Goal: Task Accomplishment & Management: Manage account settings

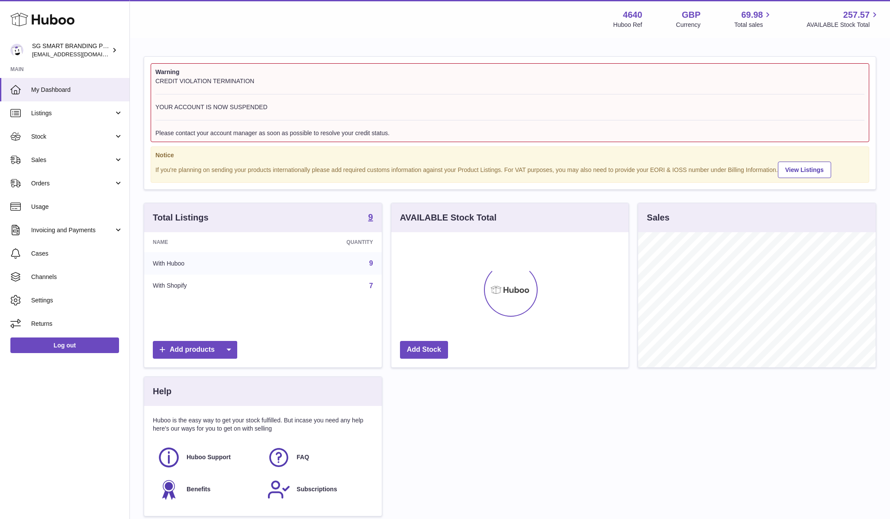
scroll to position [135, 238]
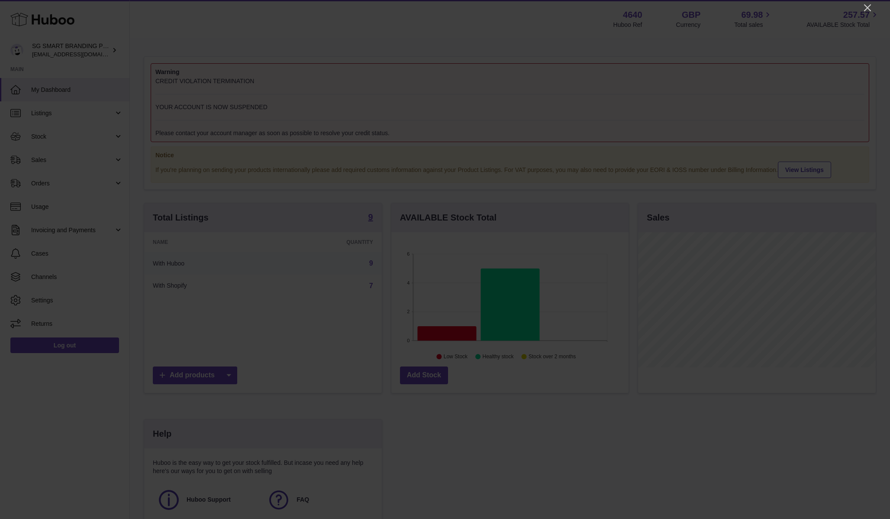
click at [860, 10] on div at bounding box center [445, 259] width 890 height 519
click at [868, 9] on icon "Close" at bounding box center [868, 8] width 10 height 10
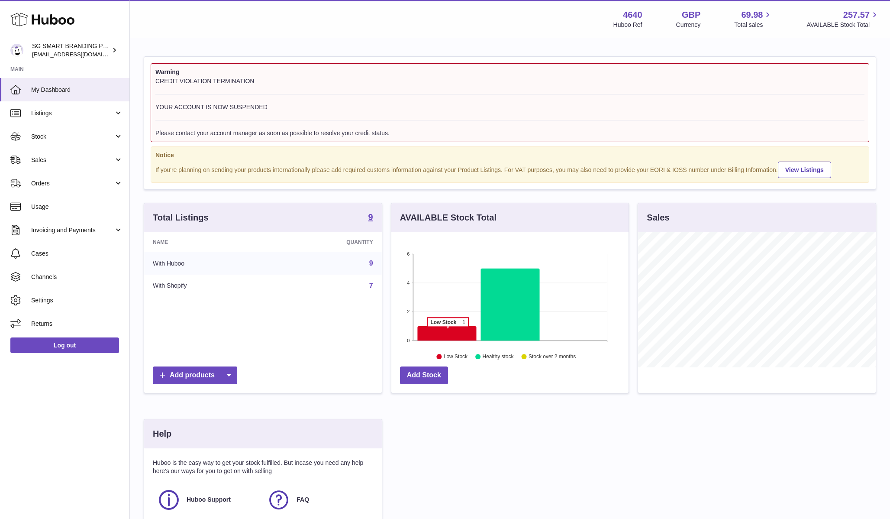
click at [448, 331] on icon at bounding box center [446, 333] width 59 height 14
click at [67, 147] on link "Stock" at bounding box center [64, 136] width 129 height 23
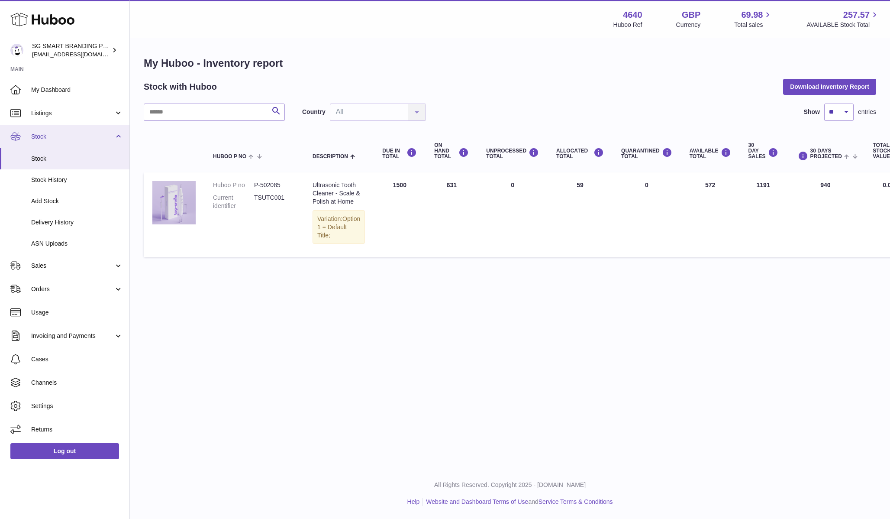
click at [36, 136] on span "Stock" at bounding box center [72, 136] width 83 height 8
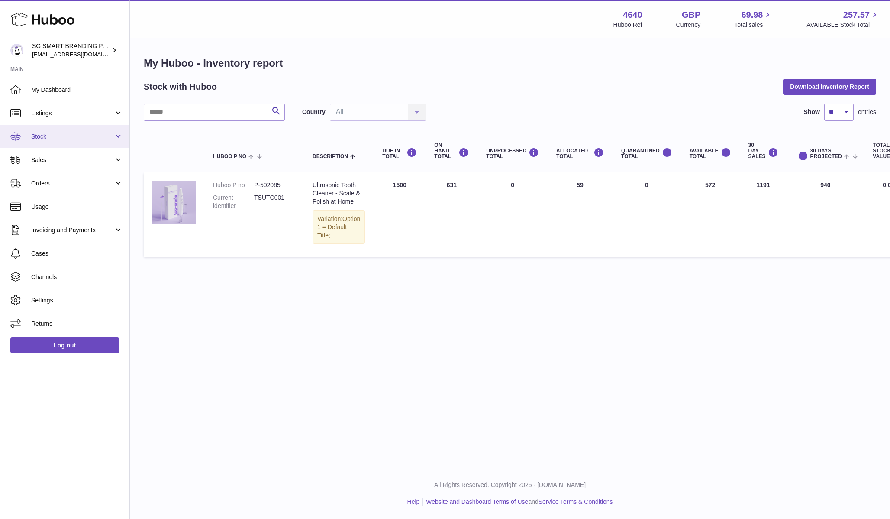
click at [36, 136] on span "Stock" at bounding box center [72, 136] width 83 height 8
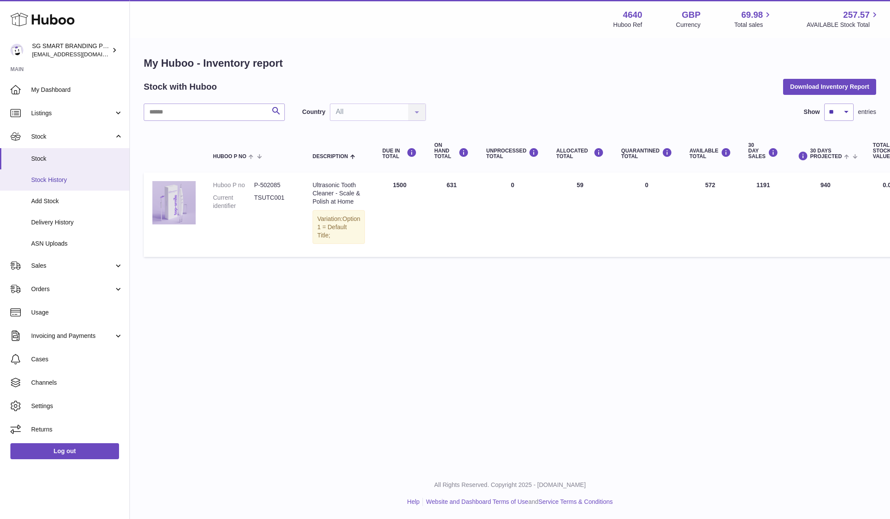
click at [37, 180] on span "Stock History" at bounding box center [77, 180] width 92 height 8
click at [55, 231] on link "Delivery History" at bounding box center [64, 222] width 129 height 21
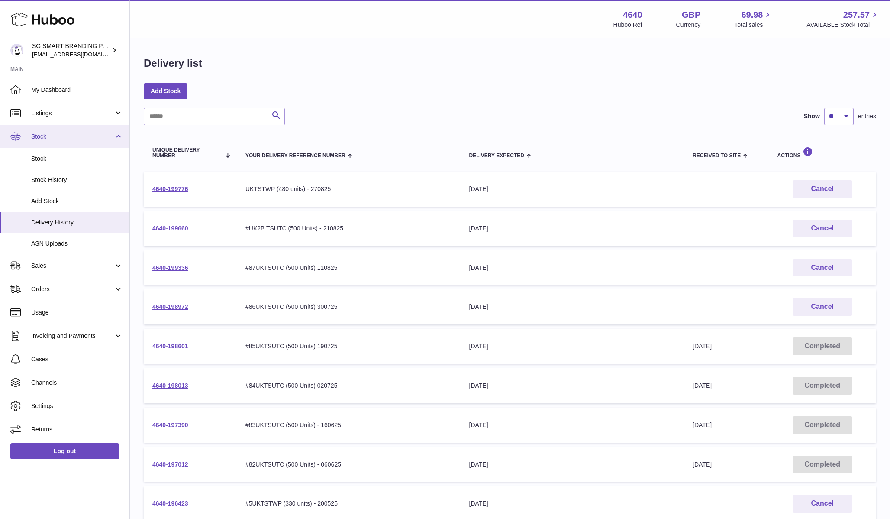
click at [109, 134] on span "Stock" at bounding box center [72, 136] width 83 height 8
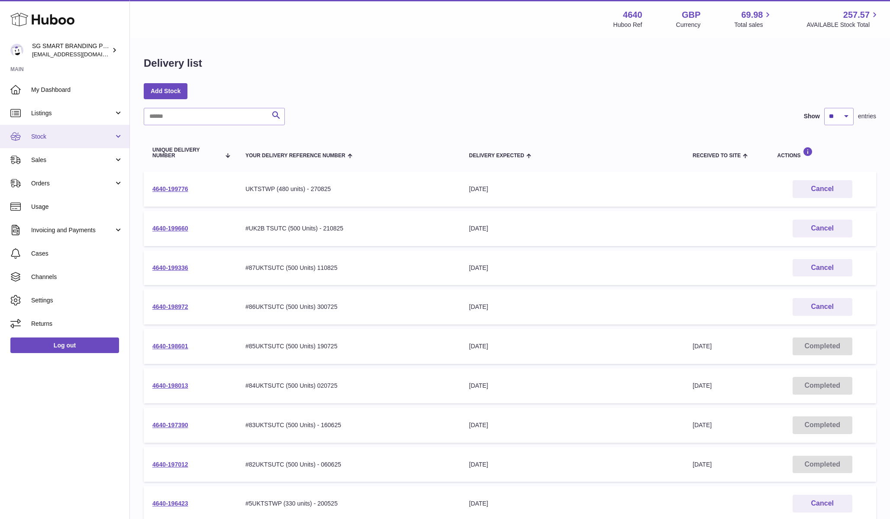
click at [109, 134] on span "Stock" at bounding box center [72, 136] width 83 height 8
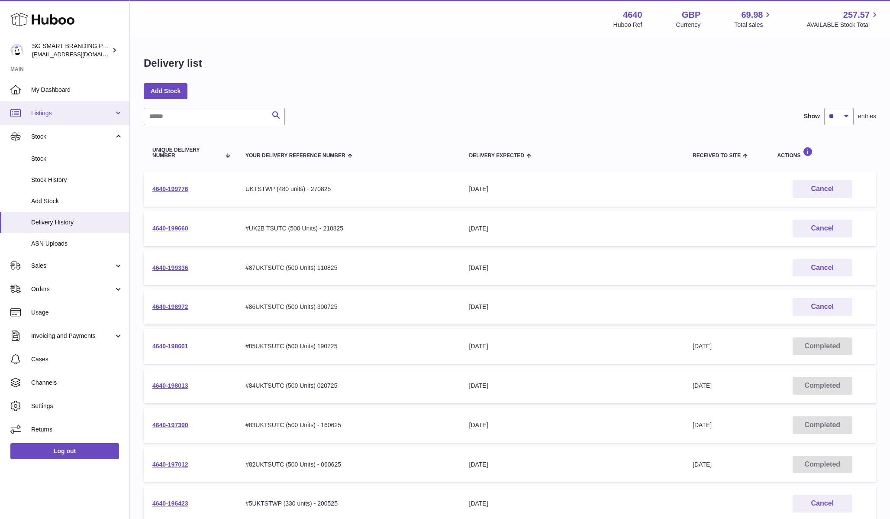
click at [100, 103] on link "Listings" at bounding box center [64, 112] width 129 height 23
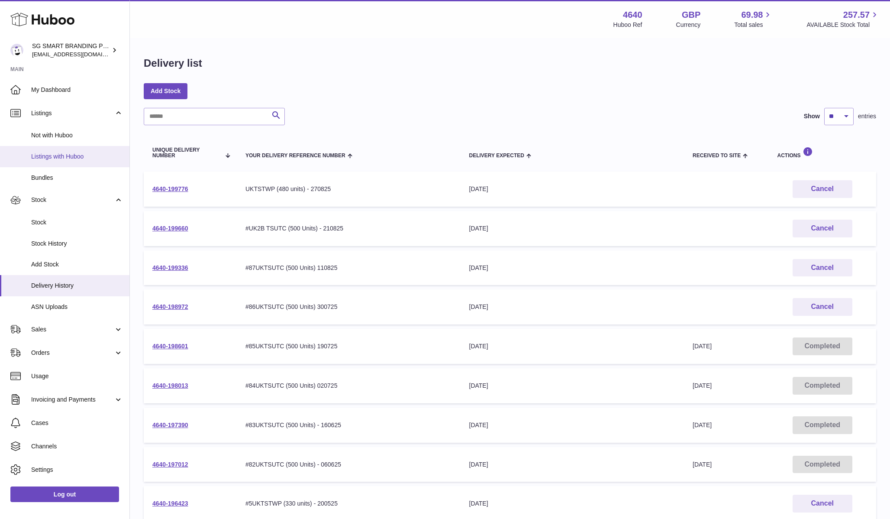
click at [97, 158] on span "Listings with Huboo" at bounding box center [77, 156] width 92 height 8
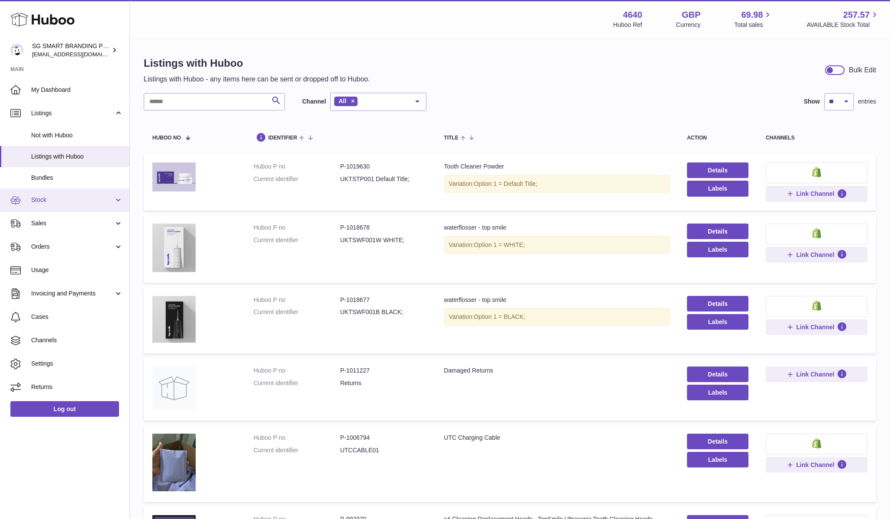
click at [82, 196] on span "Stock" at bounding box center [72, 200] width 83 height 8
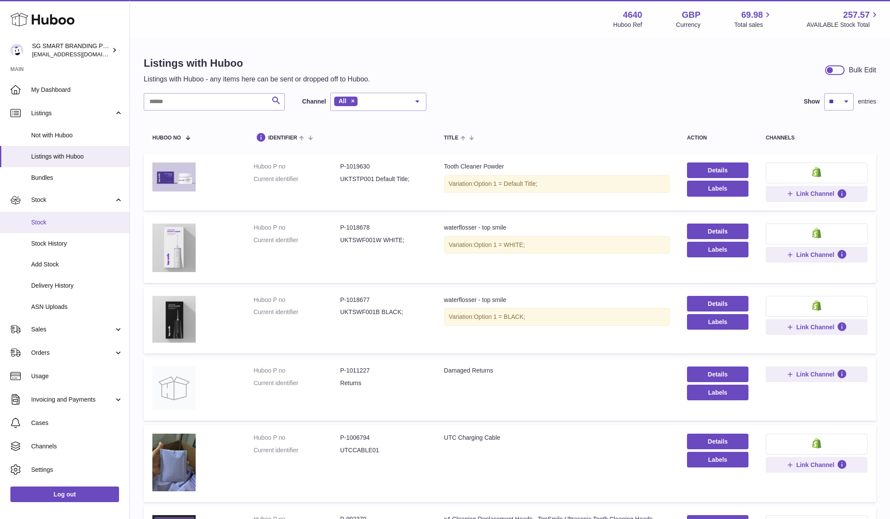
click at [80, 226] on link "Stock" at bounding box center [64, 222] width 129 height 21
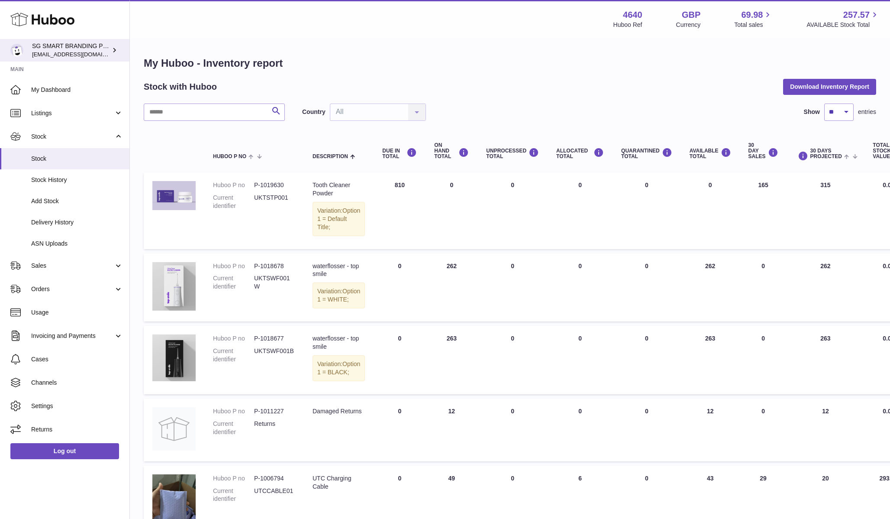
click at [74, 50] on div "SG SMART BRANDING PTE. LTD. uktopsmileshipping@gmail.com" at bounding box center [71, 50] width 78 height 16
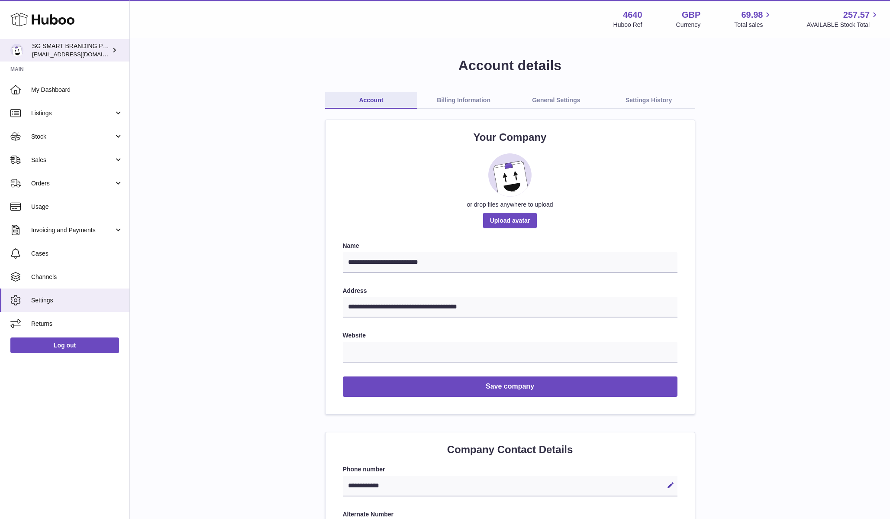
click at [72, 42] on div "SG SMART BRANDING PTE. LTD. [EMAIL_ADDRESS][DOMAIN_NAME]" at bounding box center [71, 50] width 78 height 16
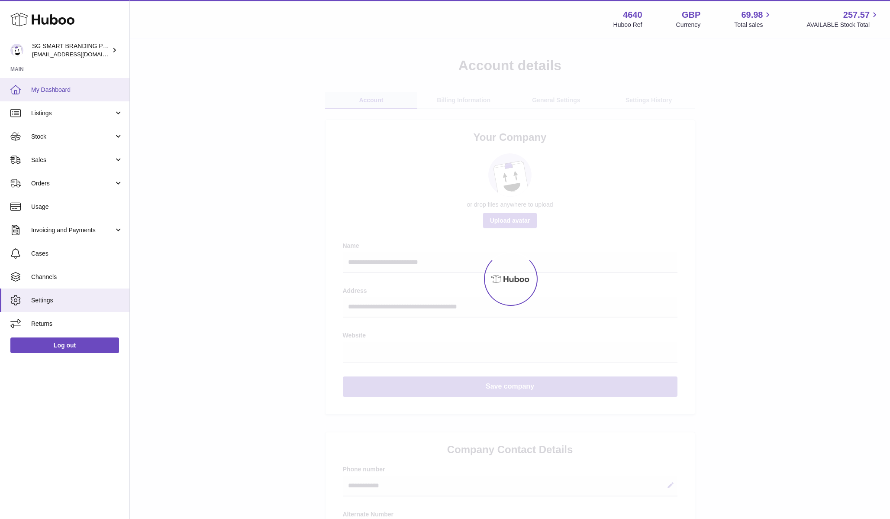
click at [78, 87] on span "My Dashboard" at bounding box center [77, 90] width 92 height 8
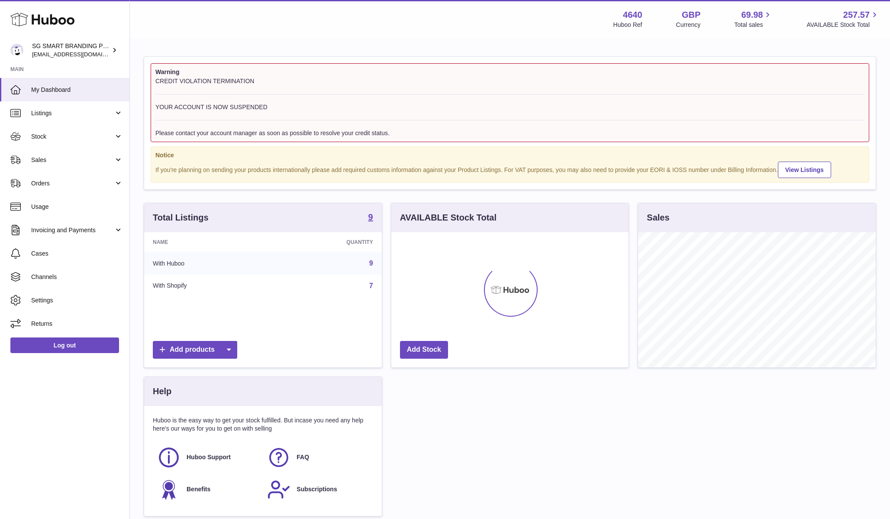
scroll to position [135, 238]
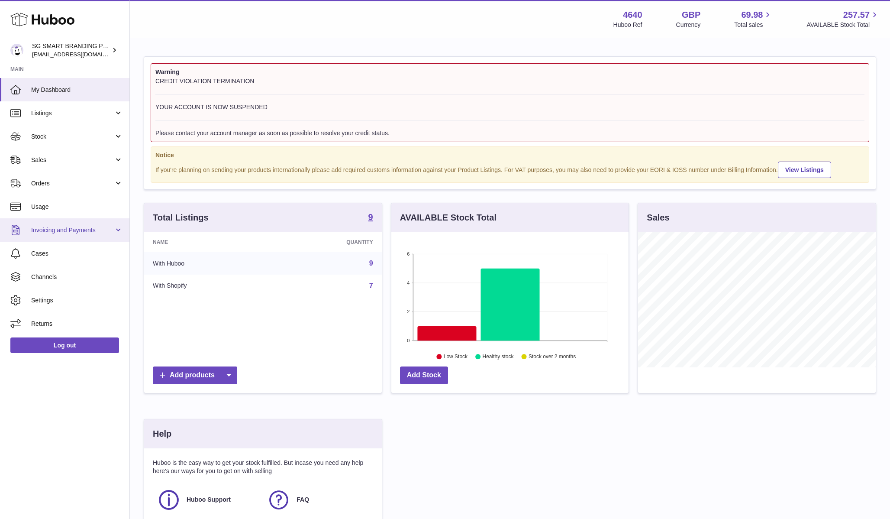
click at [99, 233] on span "Invoicing and Payments" at bounding box center [72, 230] width 83 height 8
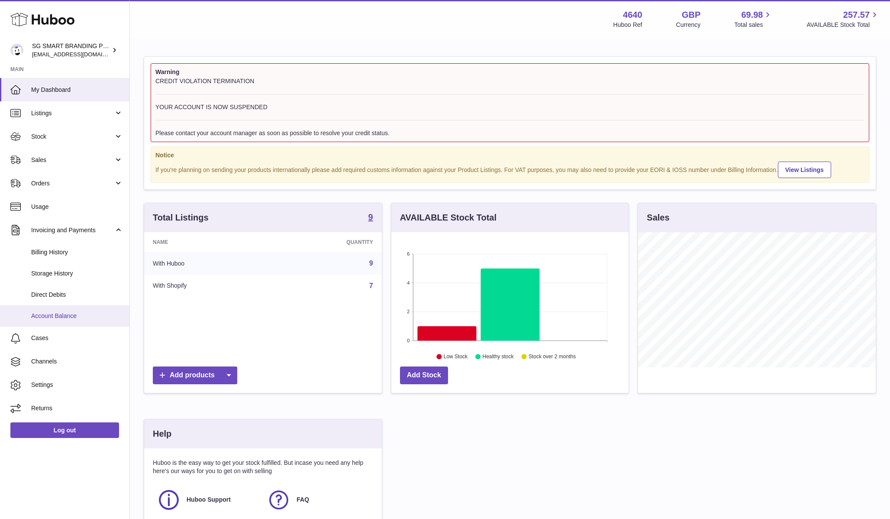
click at [83, 311] on link "Account Balance" at bounding box center [64, 315] width 129 height 21
